Goal: Transaction & Acquisition: Download file/media

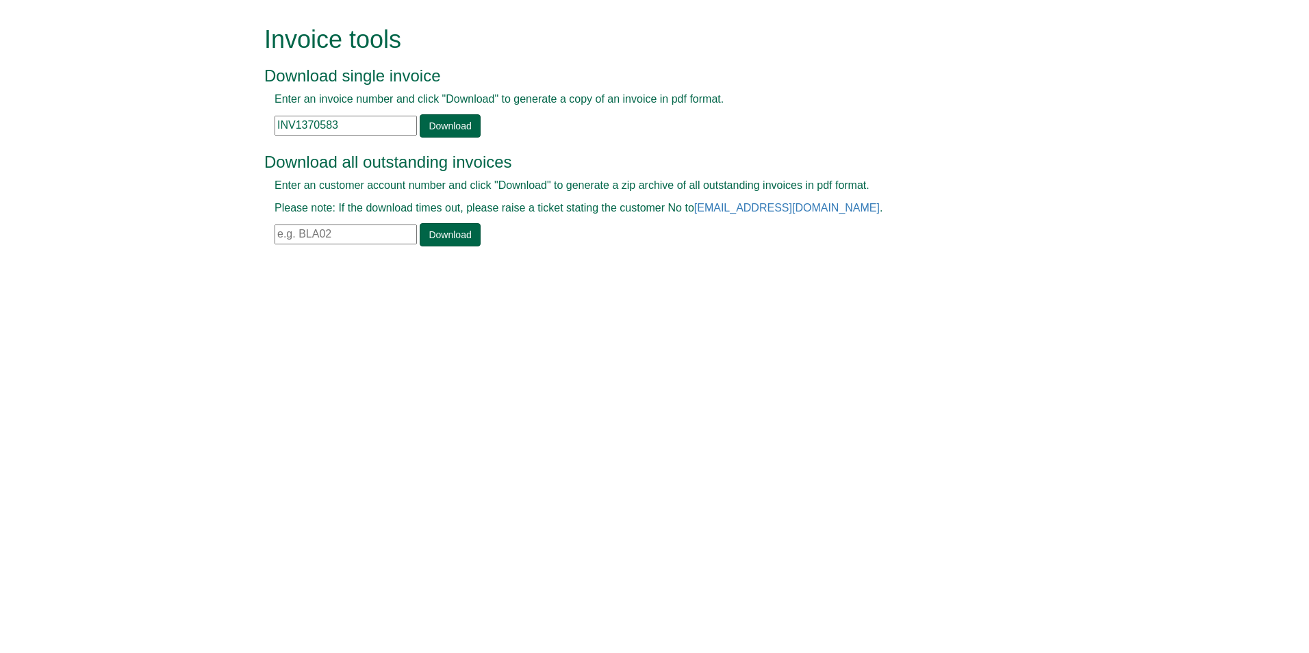
drag, startPoint x: 368, startPoint y: 126, endPoint x: 151, endPoint y: 147, distance: 218.7
click at [151, 147] on form "Invoice tools Download single invoice Enter an invoice number and click "Downlo…" at bounding box center [654, 137] width 1309 height 275
paste input "67778"
click at [433, 126] on link "Download" at bounding box center [450, 125] width 60 height 23
drag, startPoint x: 350, startPoint y: 129, endPoint x: 207, endPoint y: 121, distance: 143.3
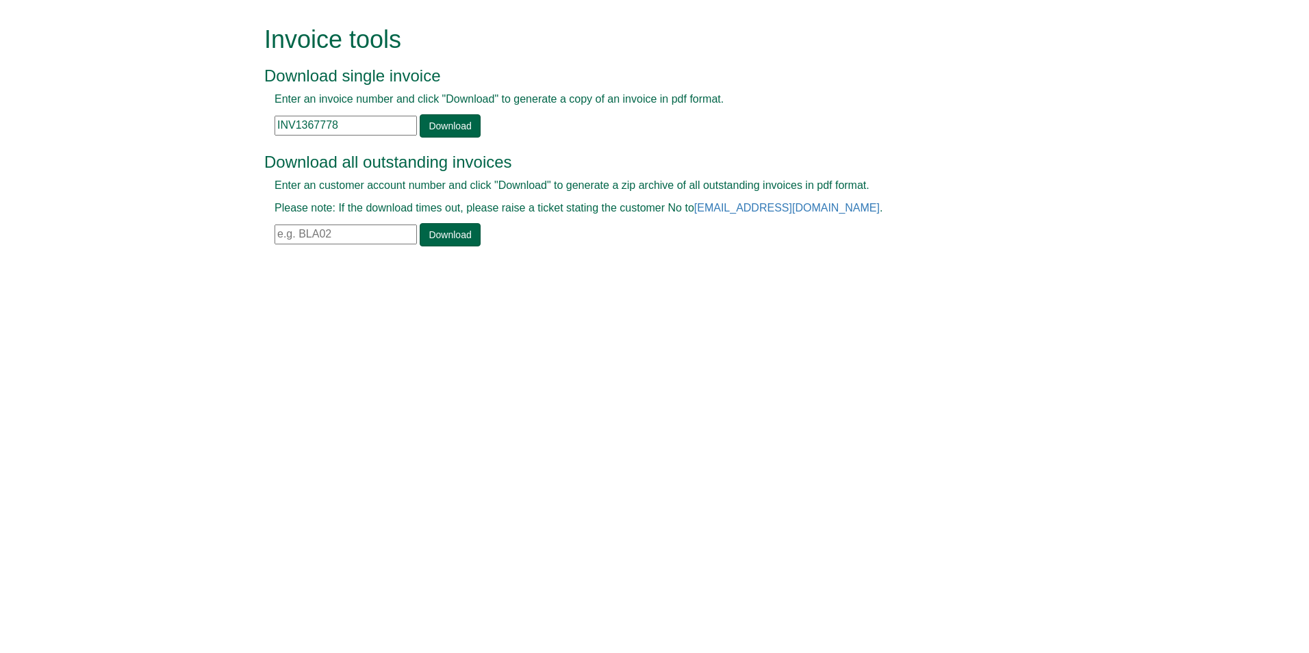
click at [204, 121] on form "Invoice tools Download single invoice Enter an invoice number and click "Downlo…" at bounding box center [654, 137] width 1309 height 275
paste input "90660"
click at [441, 120] on link "Download" at bounding box center [450, 125] width 60 height 23
drag, startPoint x: 383, startPoint y: 112, endPoint x: 342, endPoint y: 123, distance: 42.7
click at [342, 123] on div "Enter an invoice number and click "Download" to generate a copy of an invoice i…" at bounding box center [638, 115] width 749 height 46
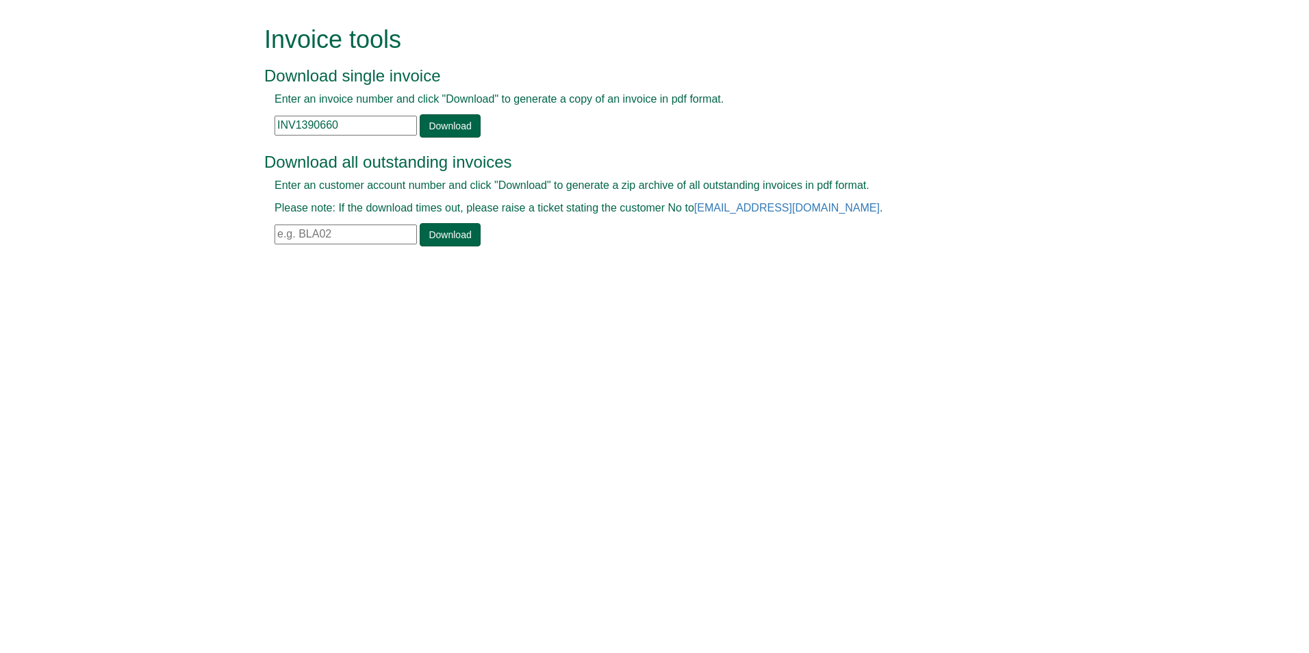
drag, startPoint x: 342, startPoint y: 125, endPoint x: 205, endPoint y: 134, distance: 137.2
click at [201, 134] on form "Invoice tools Download single invoice Enter an invoice number and click "Downlo…" at bounding box center [654, 137] width 1309 height 275
paste input "6711"
type input "INV1367110"
click at [446, 123] on link "Download" at bounding box center [450, 125] width 60 height 23
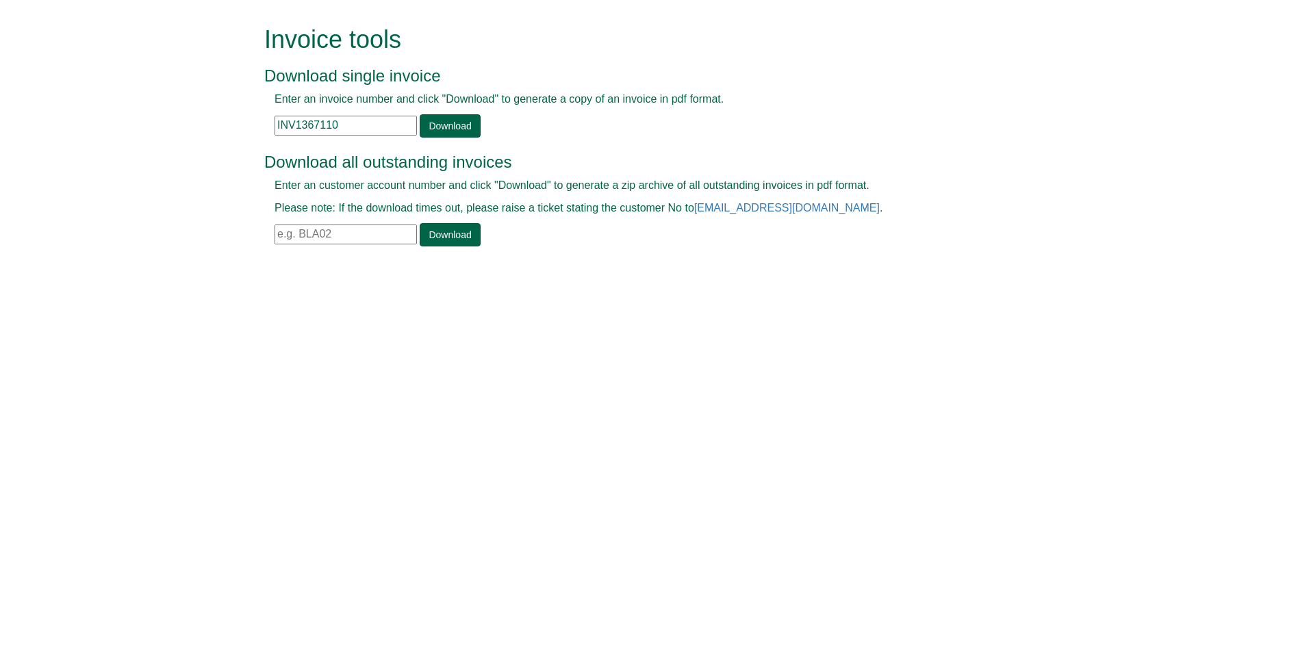
click at [838, 101] on p "Enter an invoice number and click "Download" to generate a copy of an invoice i…" at bounding box center [638, 100] width 729 height 16
